Goal: Use online tool/utility: Utilize a website feature to perform a specific function

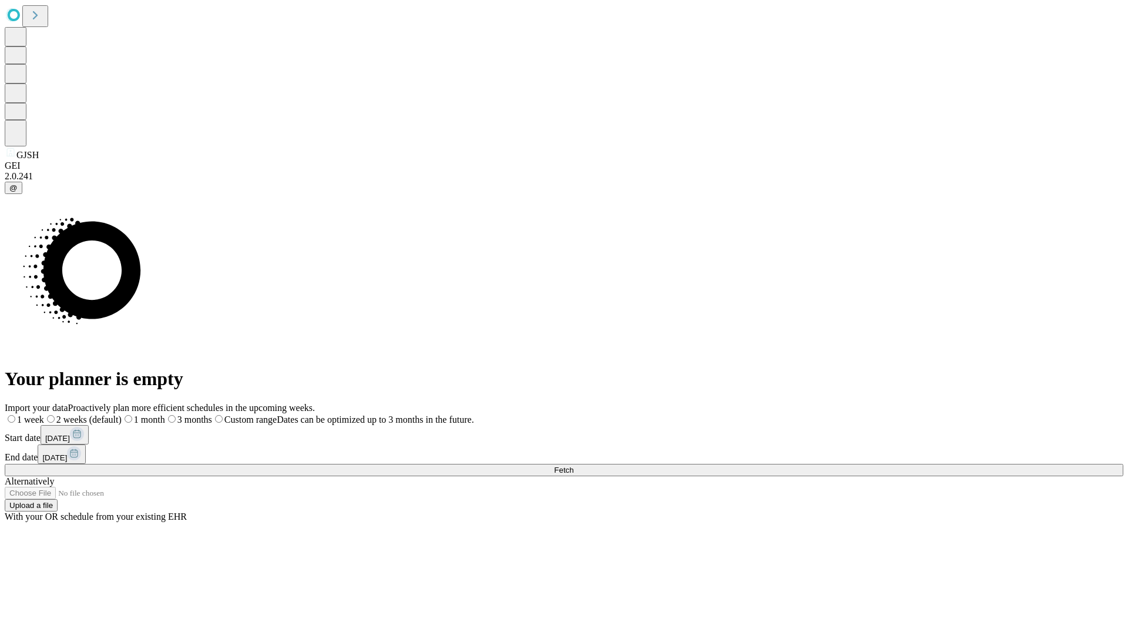
click at [574, 465] on span "Fetch" at bounding box center [563, 469] width 19 height 9
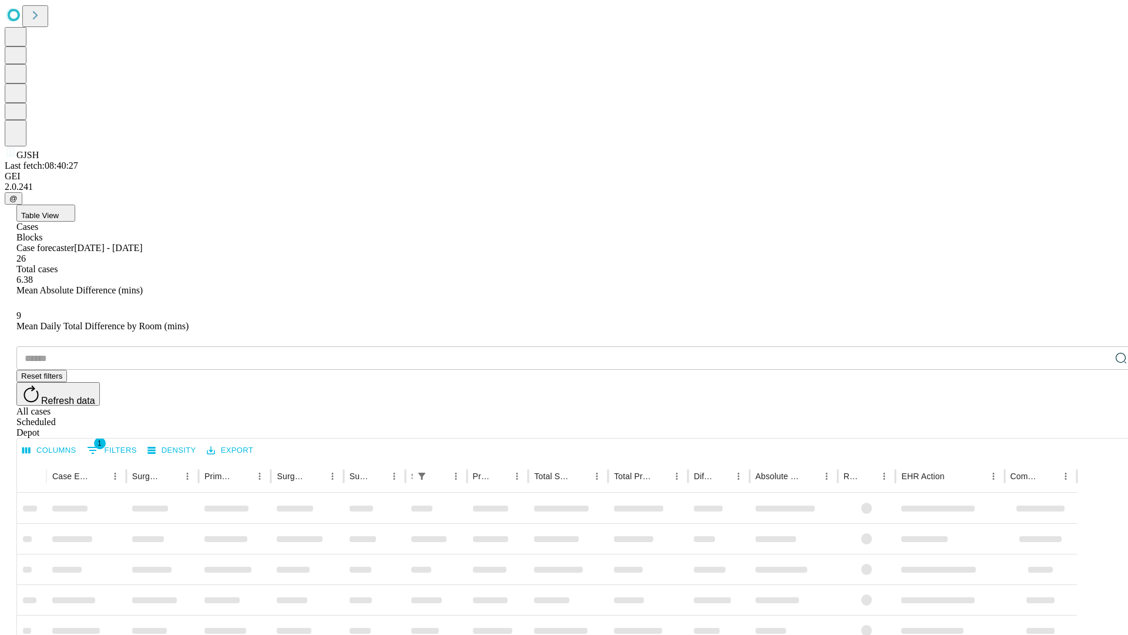
click at [59, 211] on span "Table View" at bounding box center [40, 215] width 38 height 9
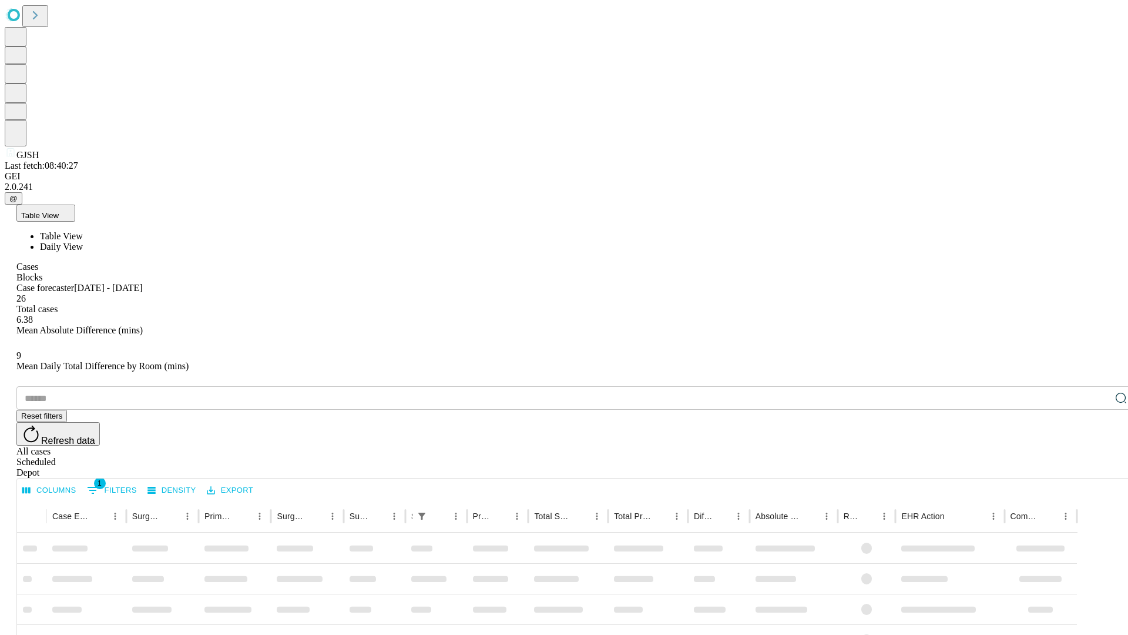
click at [83, 242] on span "Daily View" at bounding box center [61, 247] width 43 height 10
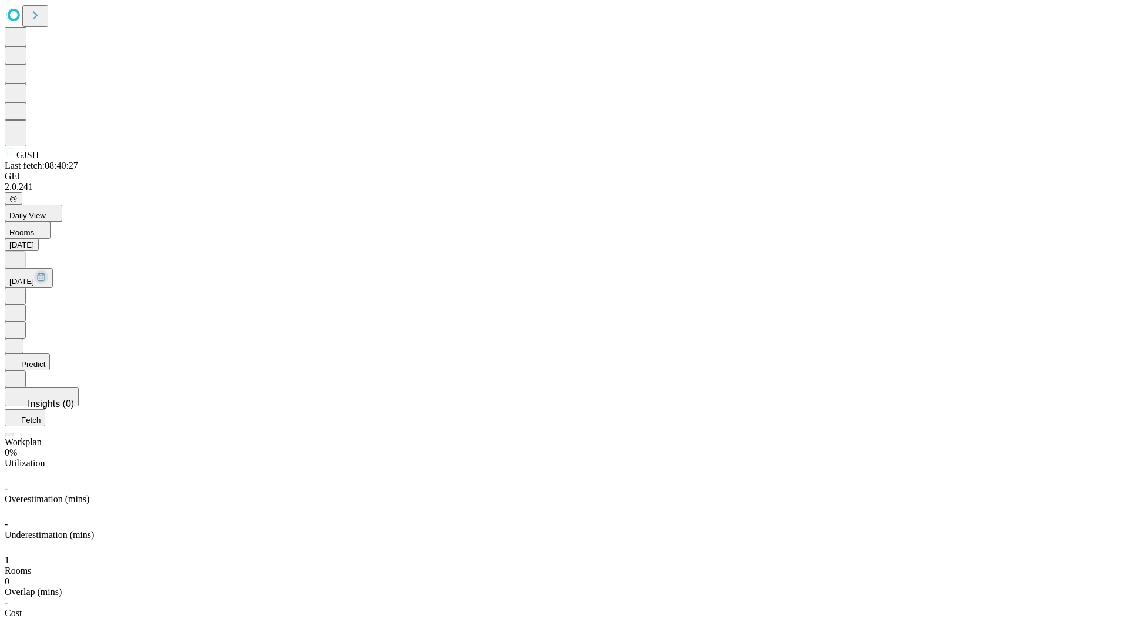
click at [50, 353] on button "Predict" at bounding box center [27, 361] width 45 height 17
